Goal: Find specific page/section: Find specific page/section

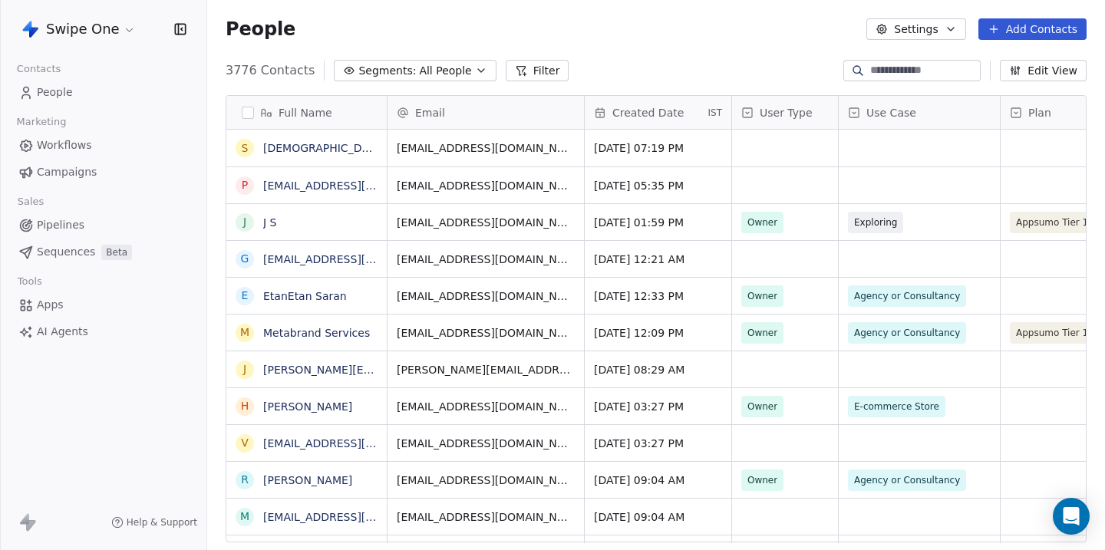
scroll to position [484, 897]
click at [58, 146] on span "Workflows" at bounding box center [64, 145] width 55 height 16
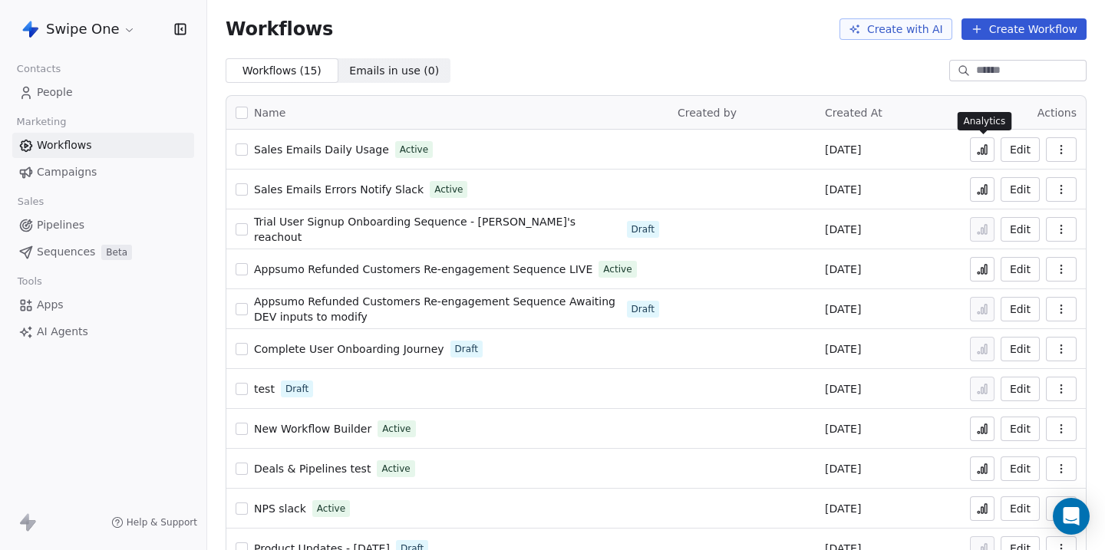
click at [980, 154] on icon at bounding box center [982, 149] width 12 height 12
